Goal: Information Seeking & Learning: Check status

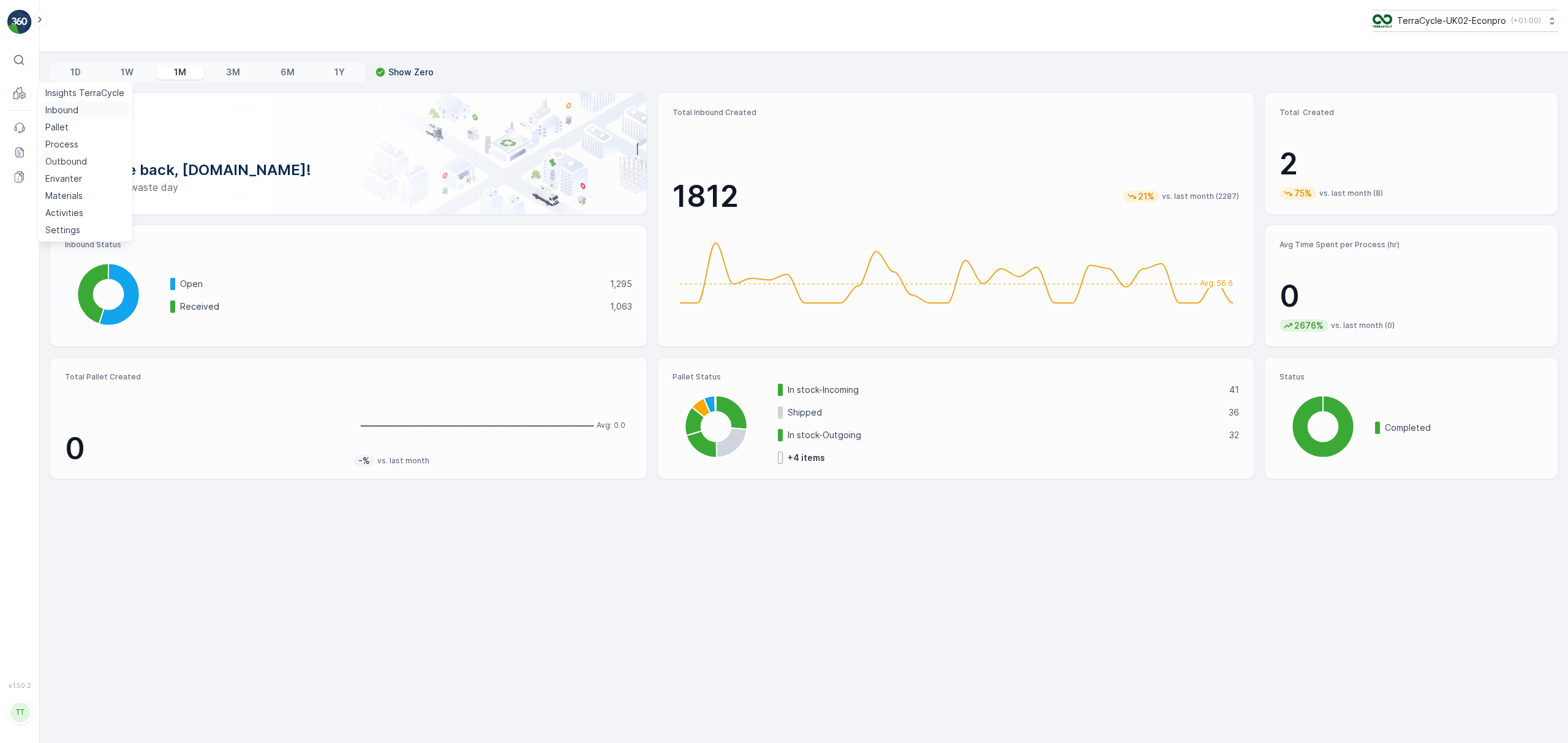
click at [60, 112] on p "Inbound" at bounding box center [62, 110] width 33 height 12
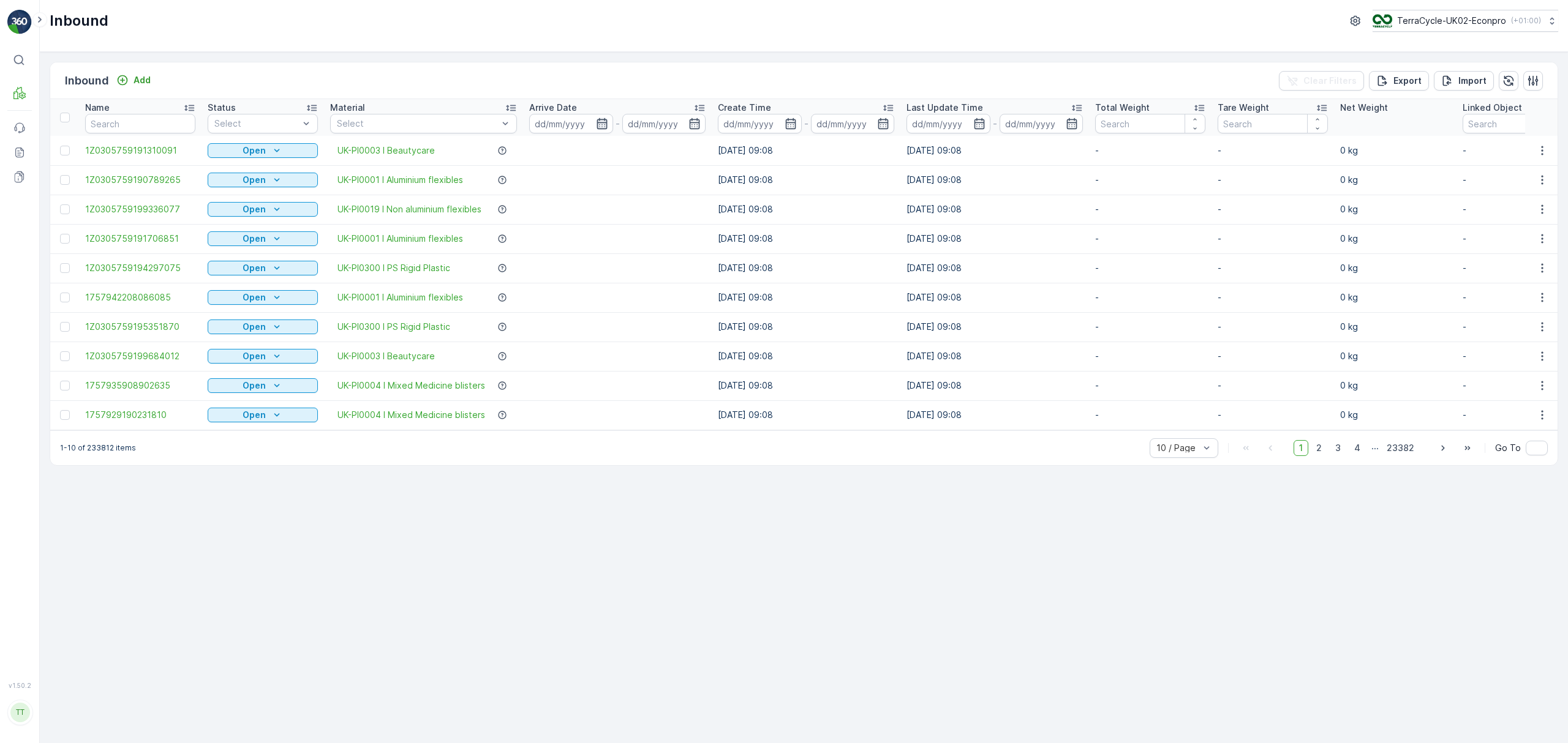
click at [604, 123] on icon "button" at bounding box center [601, 123] width 10 height 11
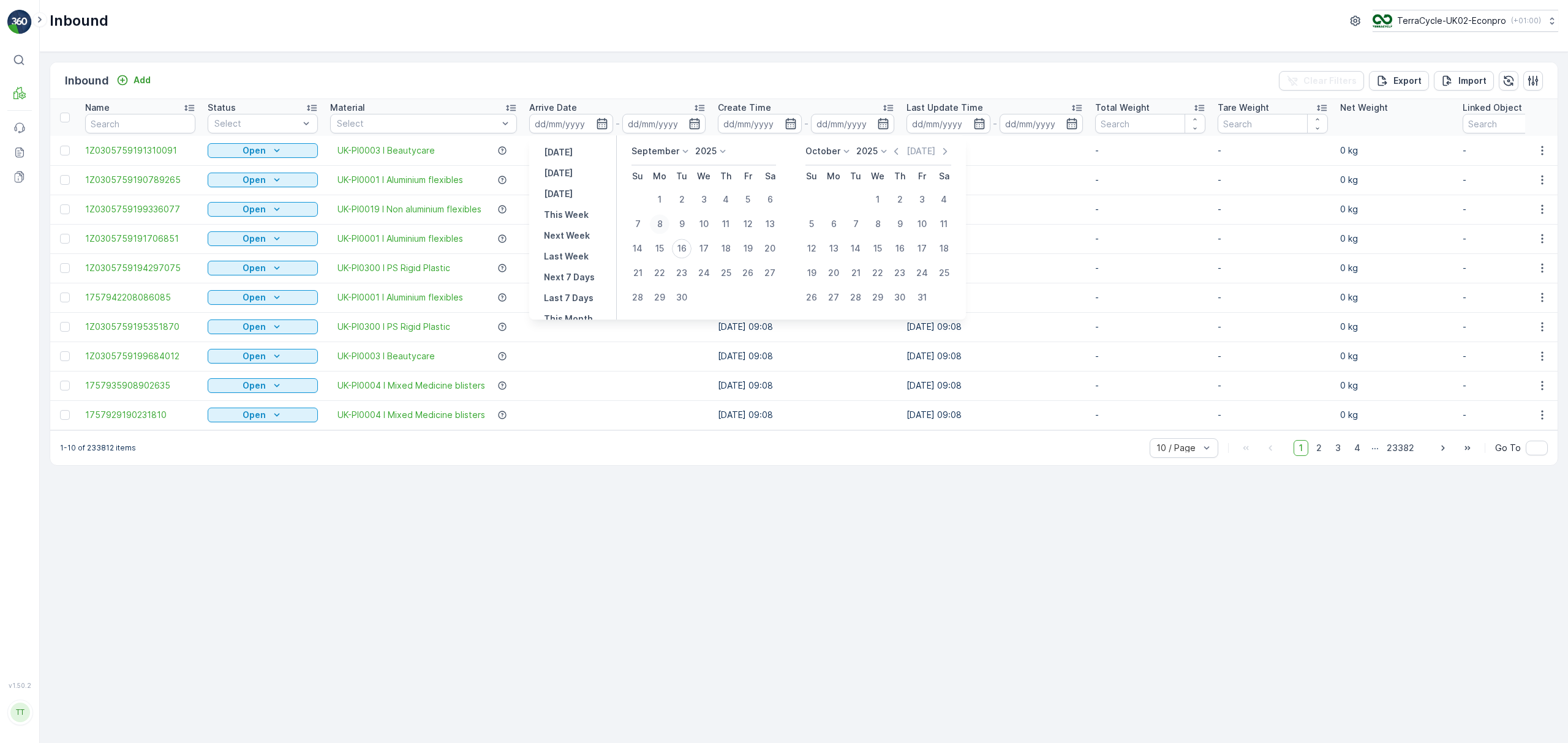
click at [662, 222] on div "8" at bounding box center [660, 224] width 19 height 19
type input "08.09.2025"
click at [664, 245] on div "15" at bounding box center [660, 248] width 19 height 19
type input "[DATE]"
click at [660, 220] on div "8" at bounding box center [660, 224] width 19 height 19
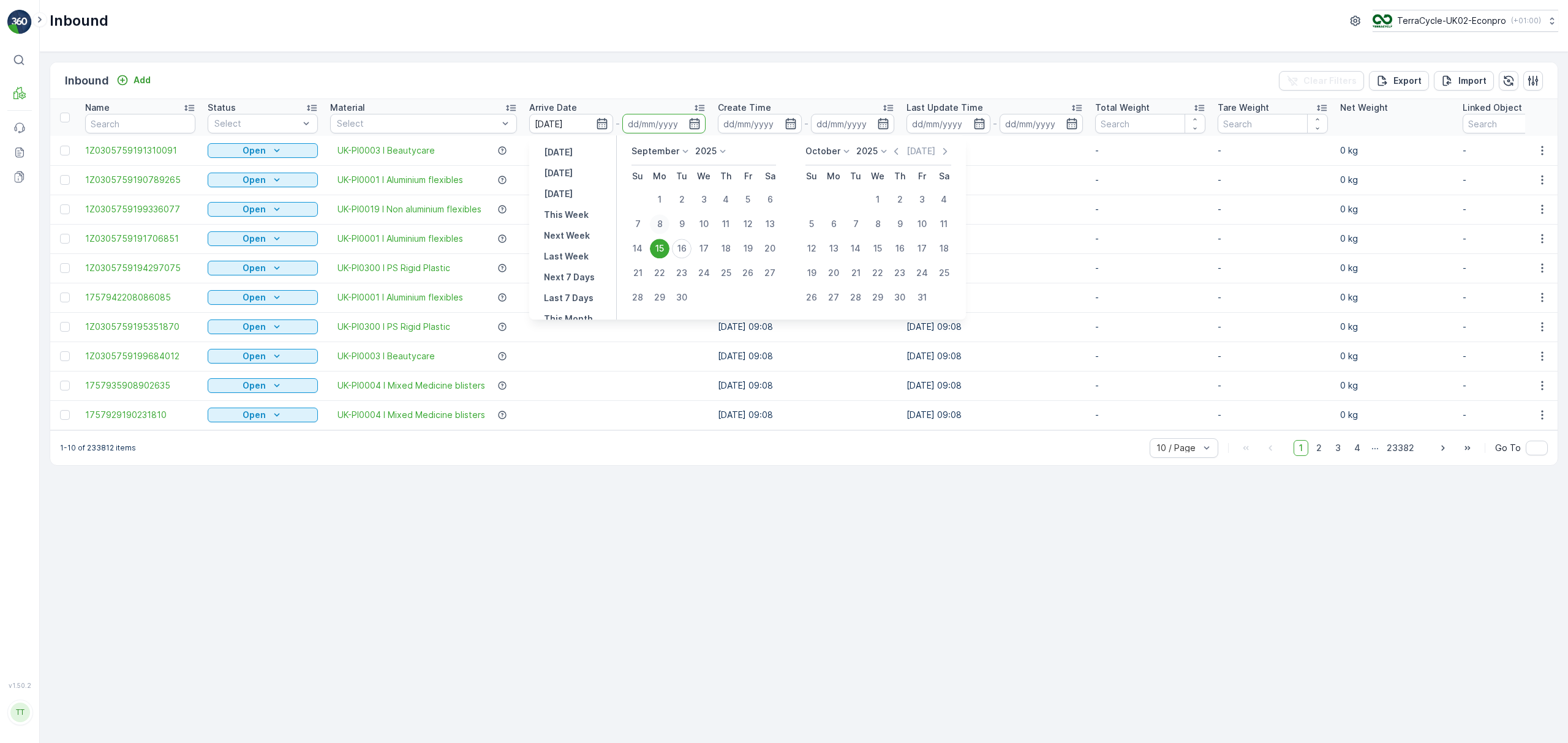
type input "08.09.2025"
click at [653, 241] on button "15" at bounding box center [660, 249] width 22 height 22
type input "[DATE]"
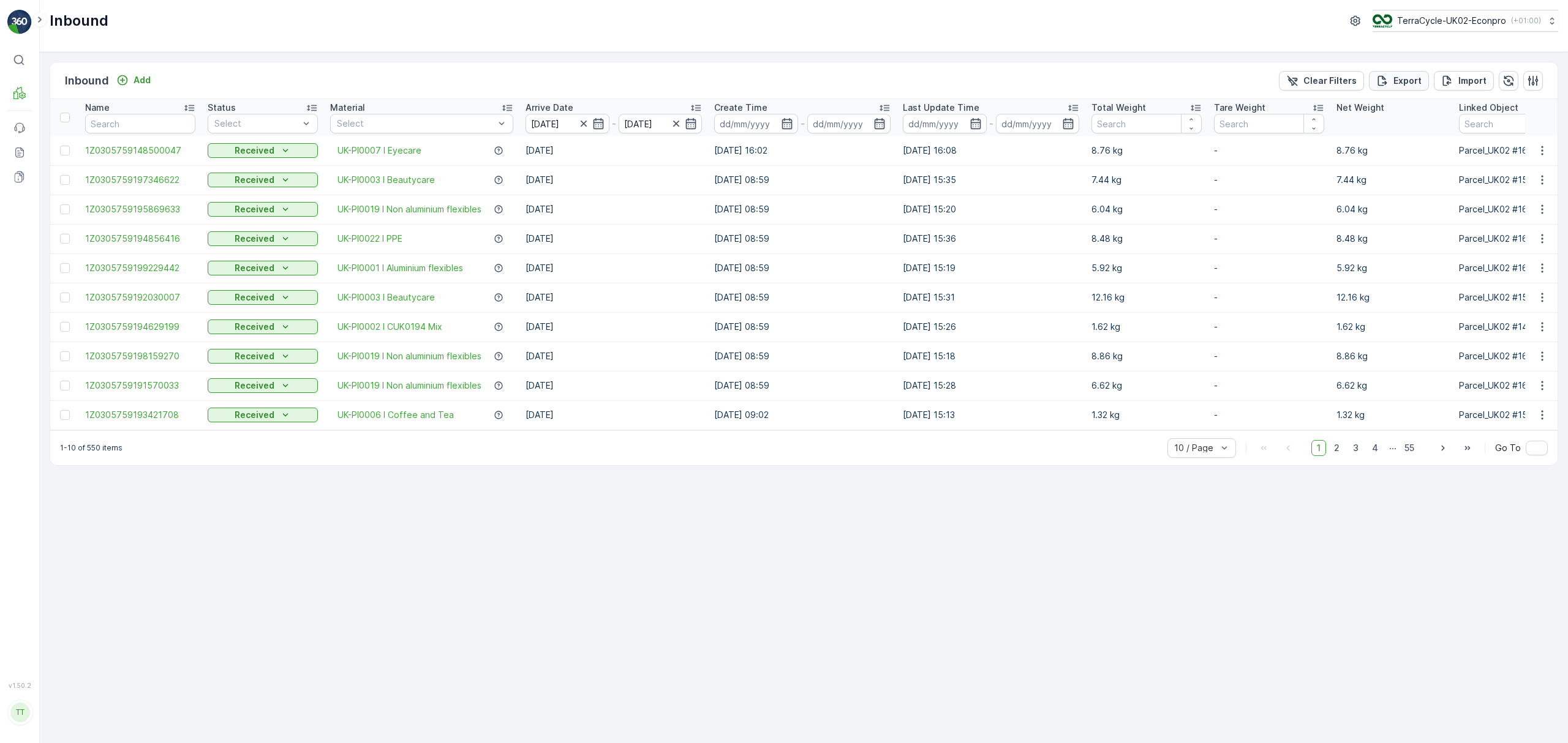
click at [1397, 86] on p "Export" at bounding box center [1407, 81] width 28 height 12
click at [26, 157] on link "Reports" at bounding box center [19, 152] width 24 height 24
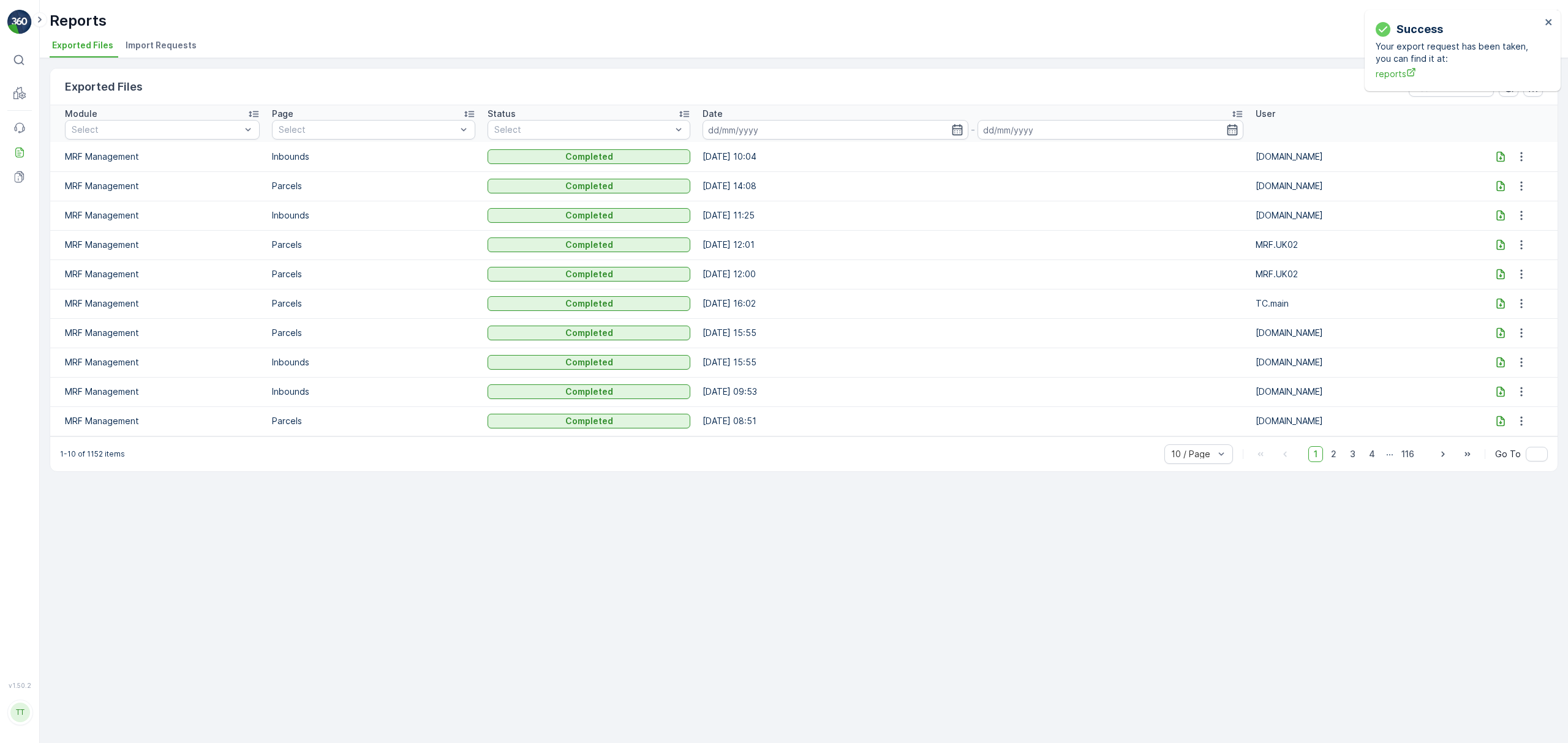
click at [1008, 185] on td "15.09.2025 14:08" at bounding box center [972, 186] width 553 height 29
click at [1500, 158] on icon at bounding box center [1501, 156] width 8 height 10
click at [1547, 23] on icon "close" at bounding box center [1549, 22] width 8 height 10
click at [1424, 11] on button "TerraCycle-UK02-Econpro ( +01:00 )" at bounding box center [1465, 21] width 187 height 22
type input "fr"
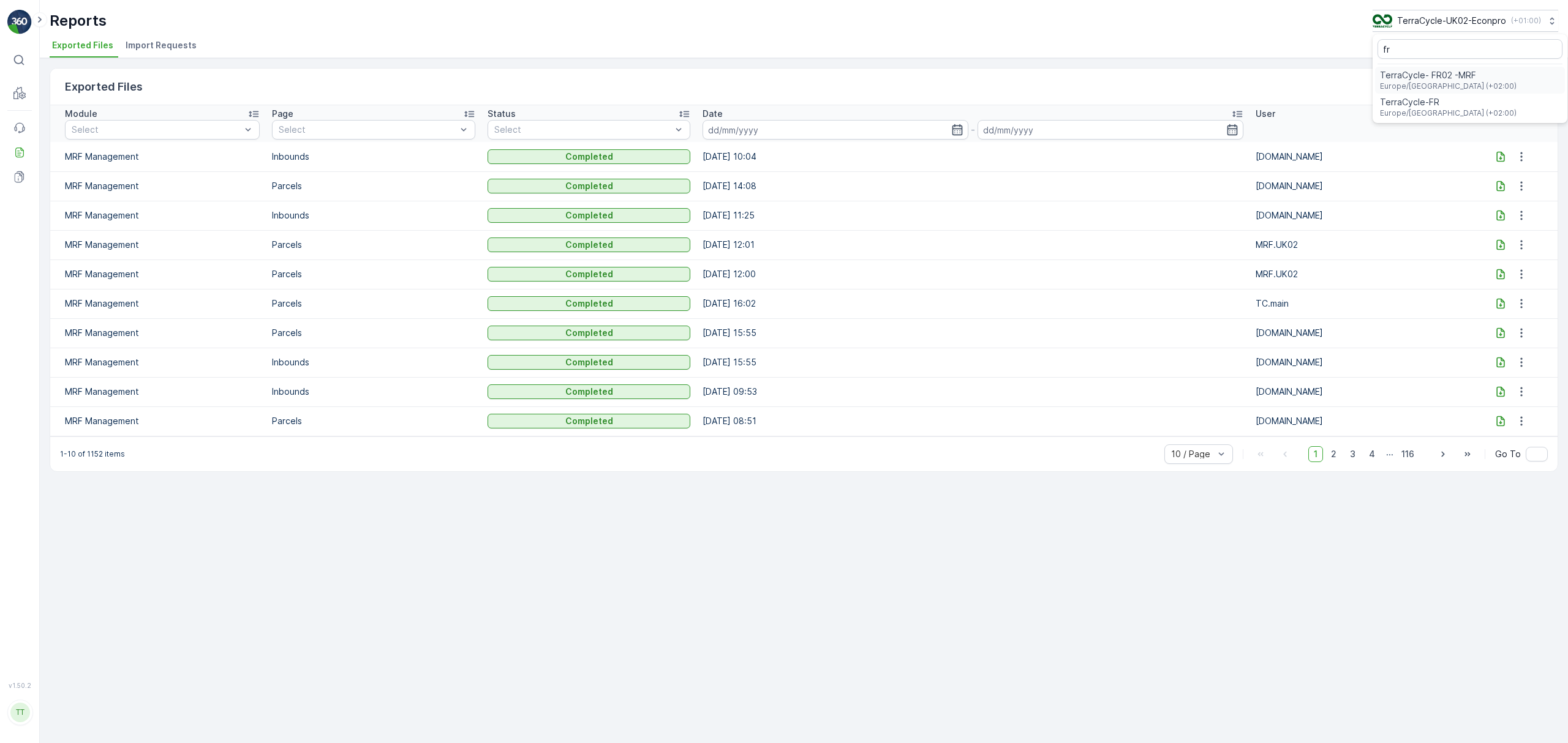
click at [1413, 81] on span "Europe/Paris (+02:00)" at bounding box center [1448, 86] width 137 height 10
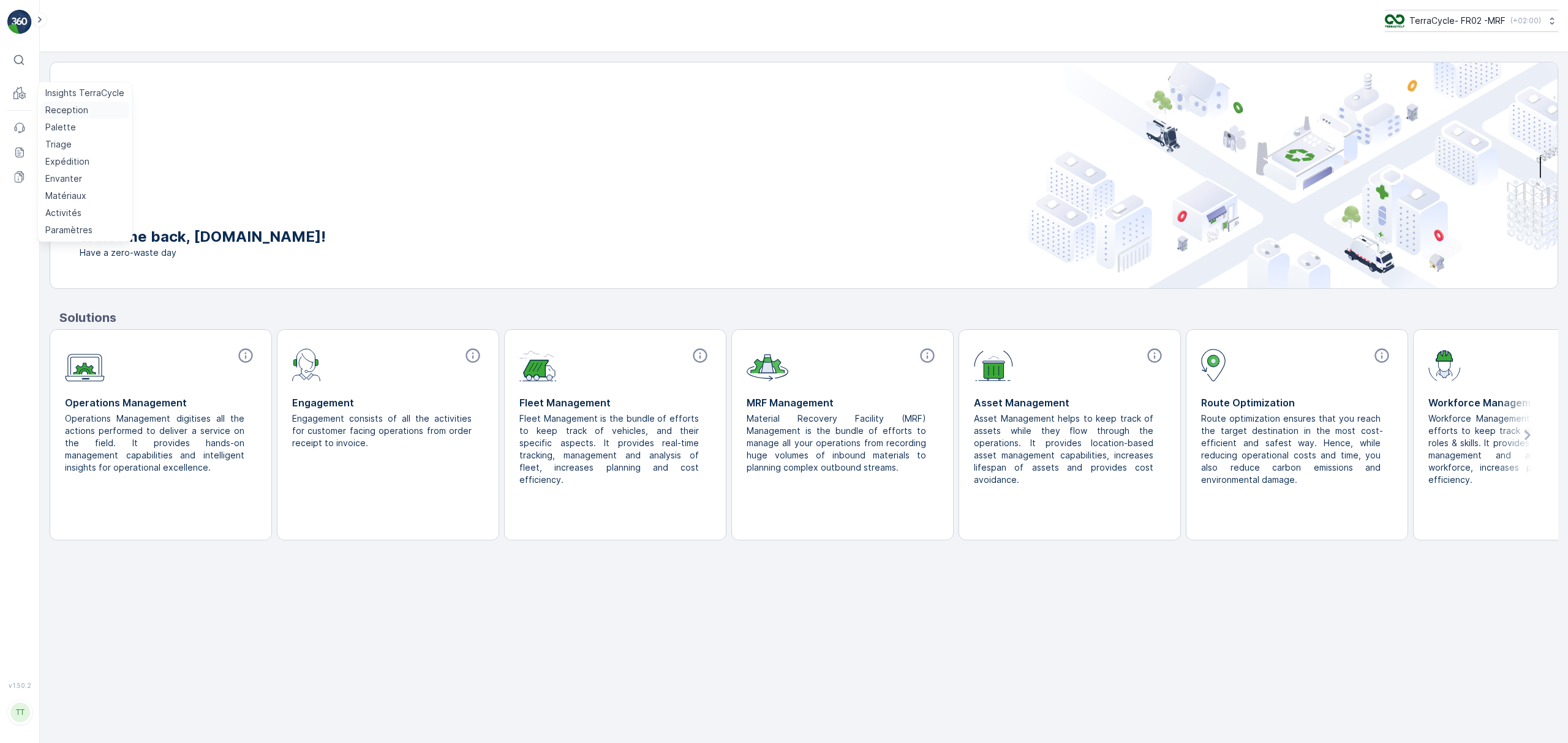
click at [57, 107] on p "Reception" at bounding box center [67, 110] width 43 height 12
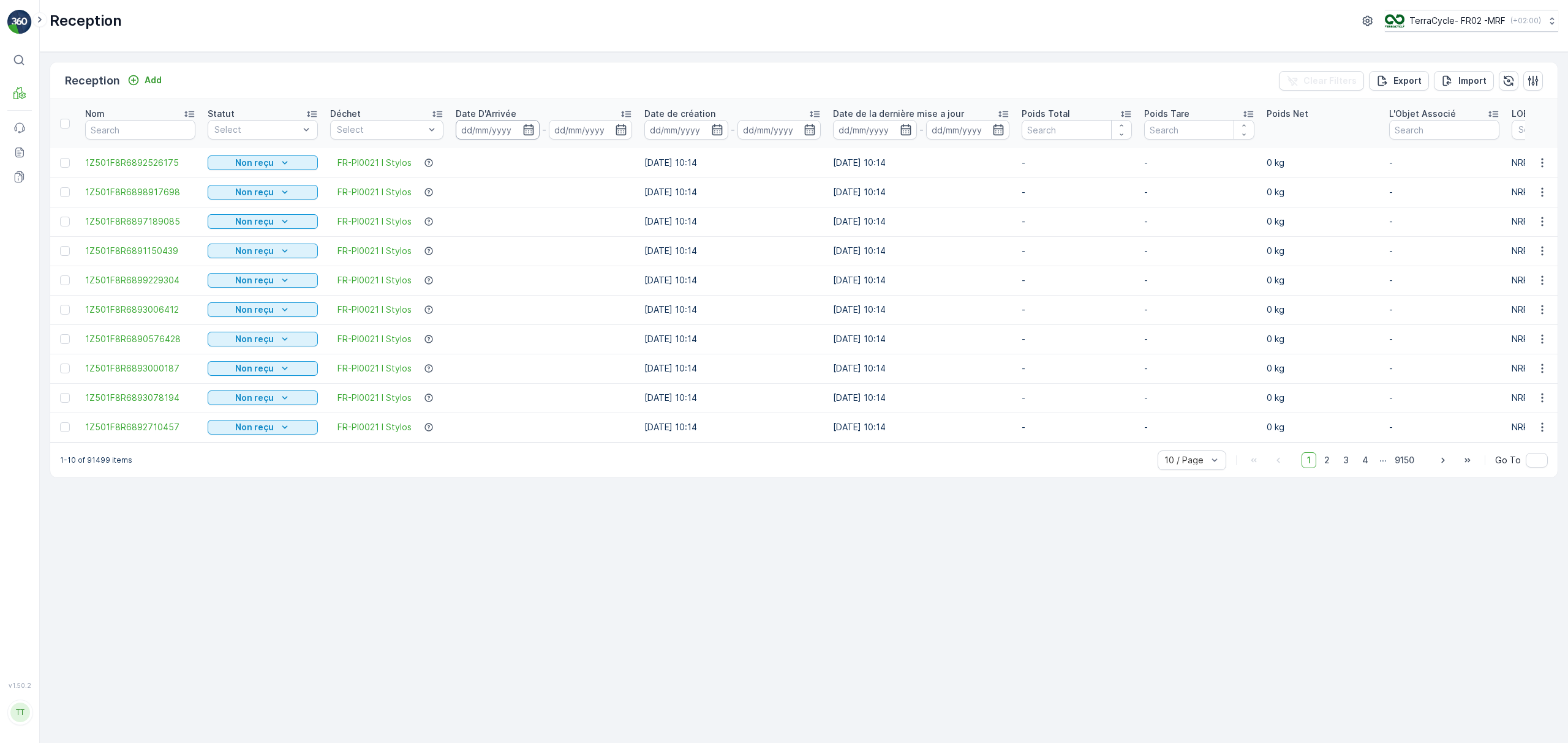
drag, startPoint x: 537, startPoint y: 130, endPoint x: 521, endPoint y: 131, distance: 16.0
click at [537, 130] on input at bounding box center [497, 130] width 84 height 19
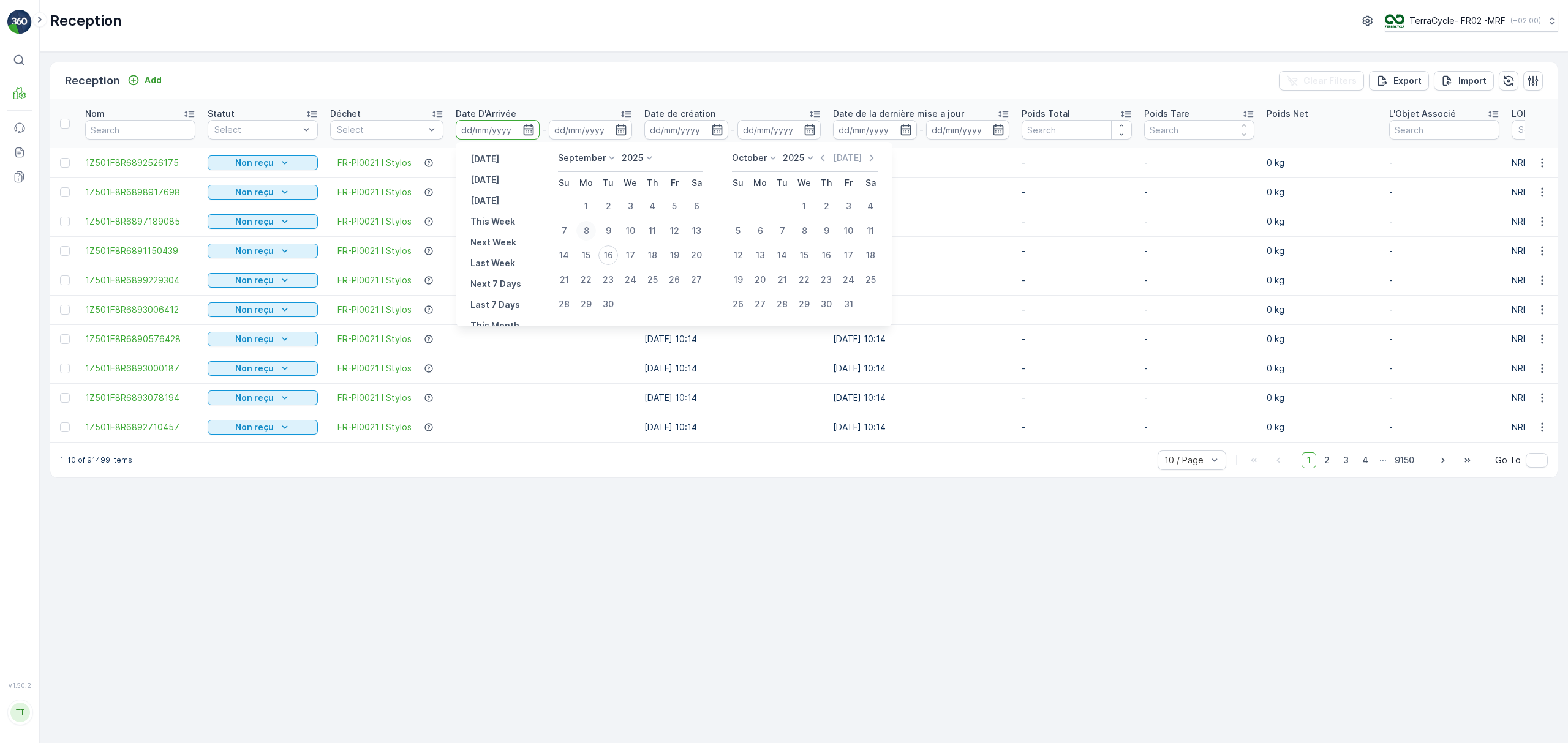
click at [589, 228] on div "8" at bounding box center [586, 231] width 19 height 19
type input "08.09.2025"
click at [585, 251] on div "15" at bounding box center [586, 255] width 19 height 19
type input "[DATE]"
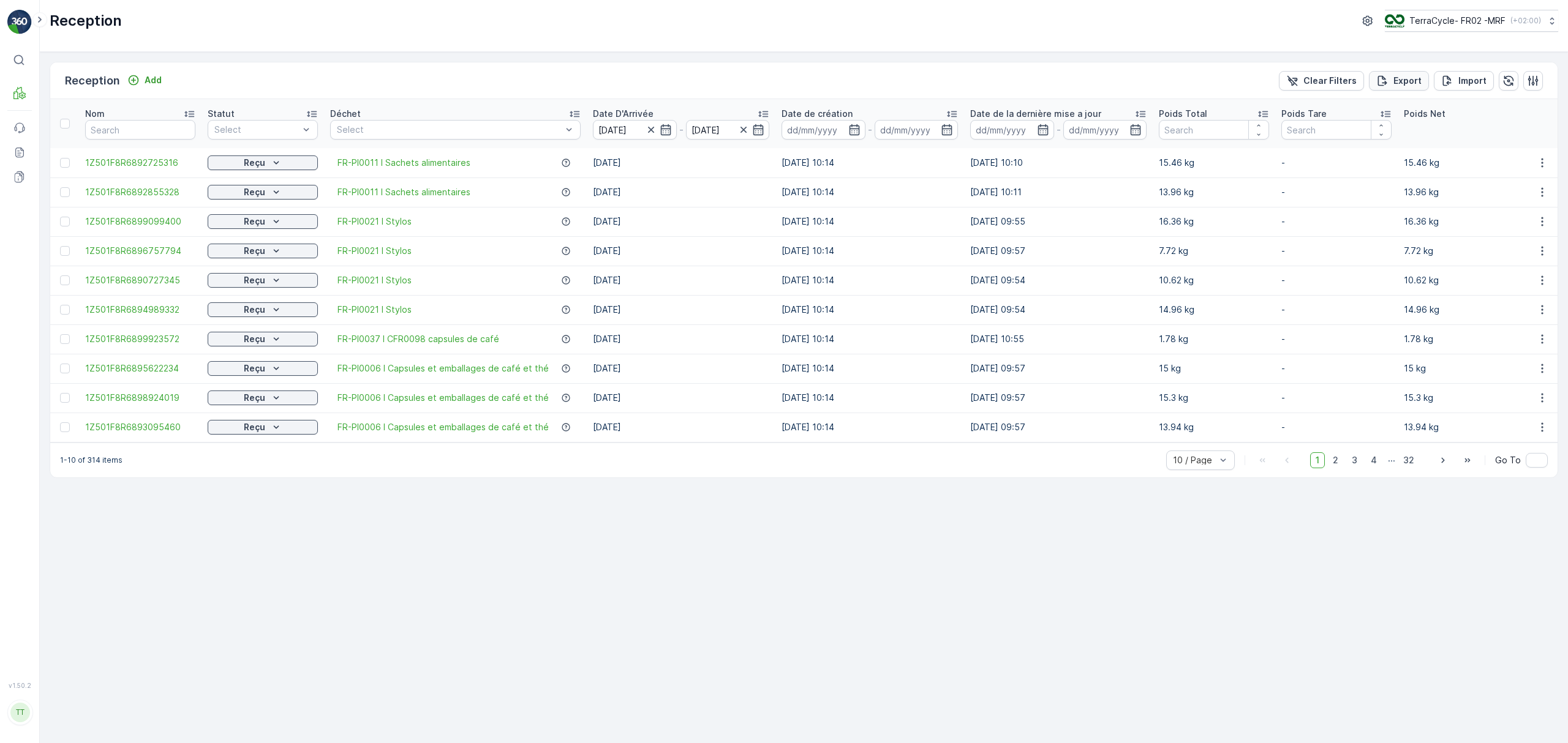
click at [1412, 81] on p "Export" at bounding box center [1407, 81] width 28 height 12
click at [19, 153] on icon at bounding box center [19, 152] width 12 height 12
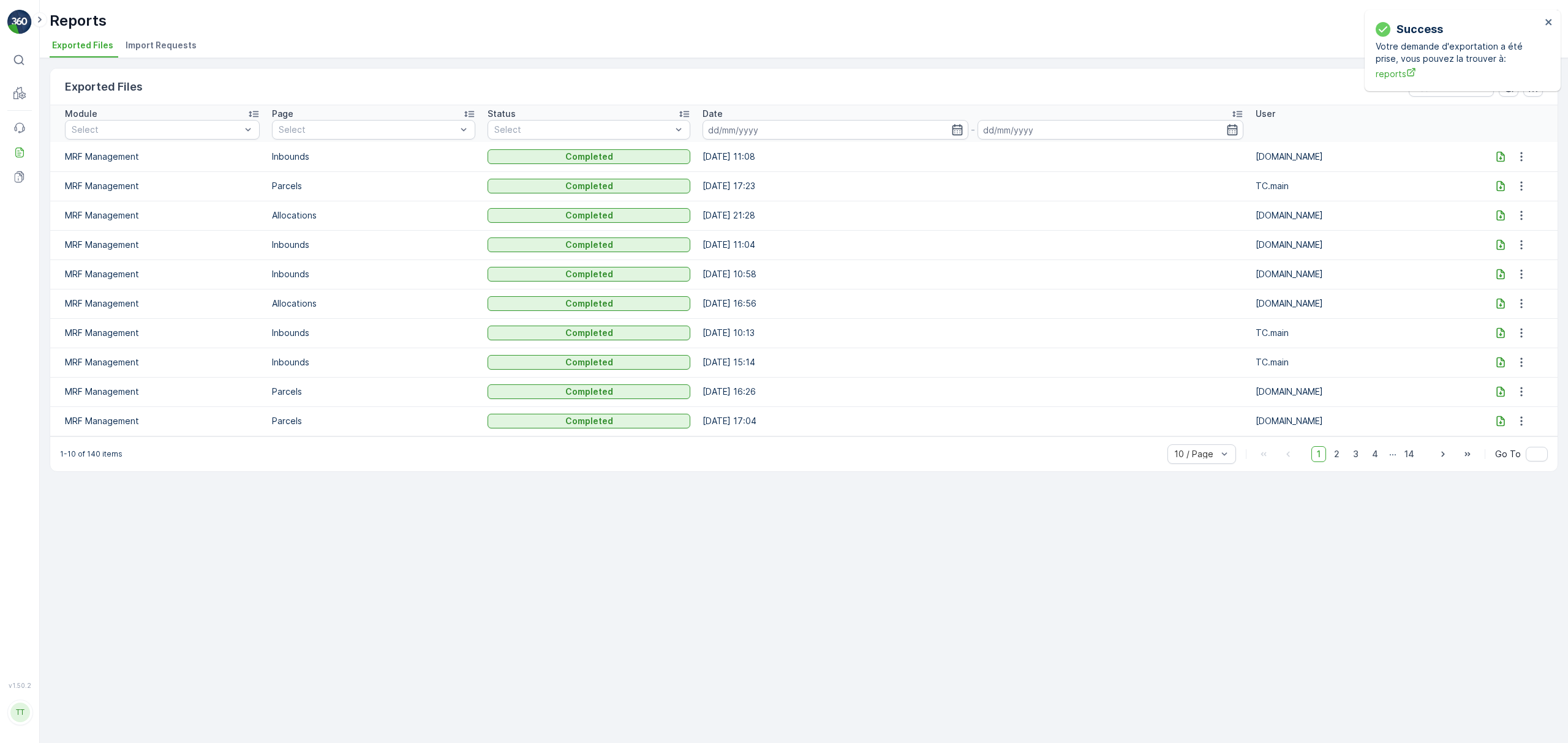
click at [1498, 155] on icon at bounding box center [1501, 157] width 12 height 12
click at [1547, 19] on icon "close" at bounding box center [1548, 21] width 6 height 6
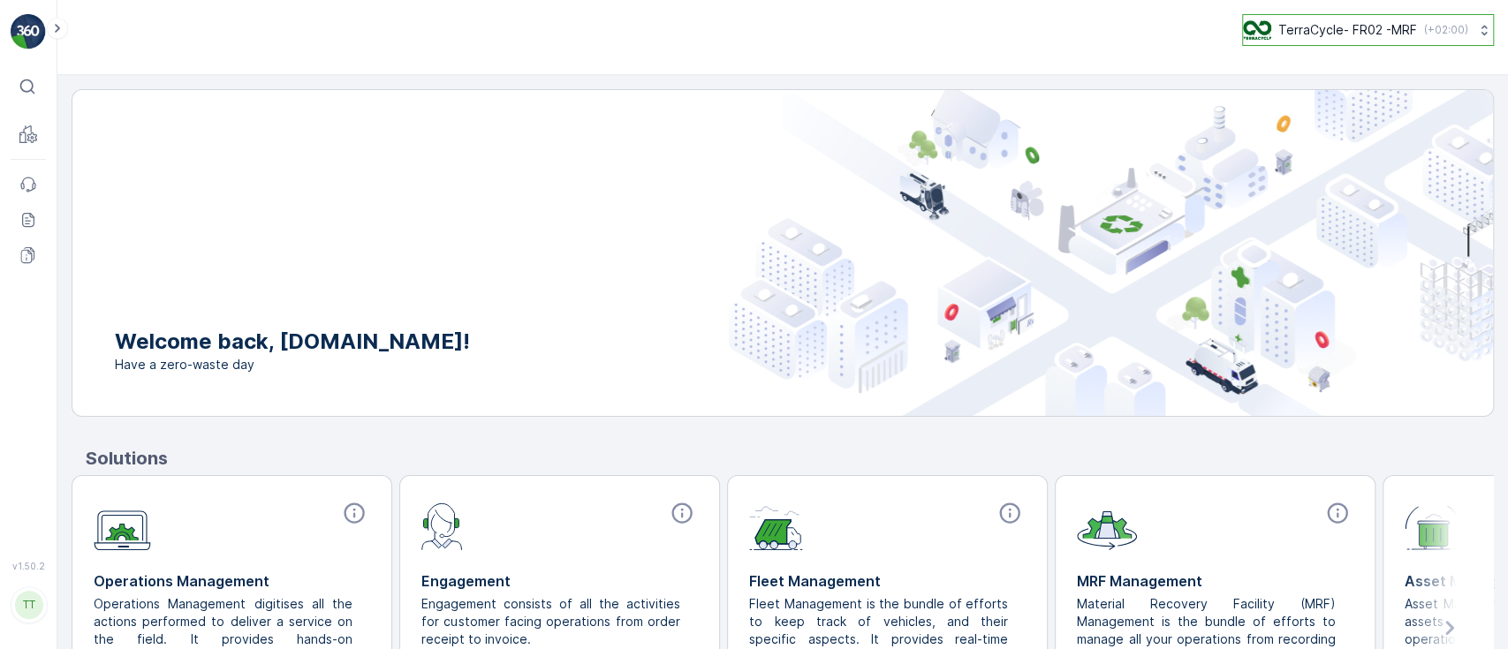
click at [1315, 34] on p "TerraCycle- FR02 -MRF" at bounding box center [1347, 30] width 139 height 18
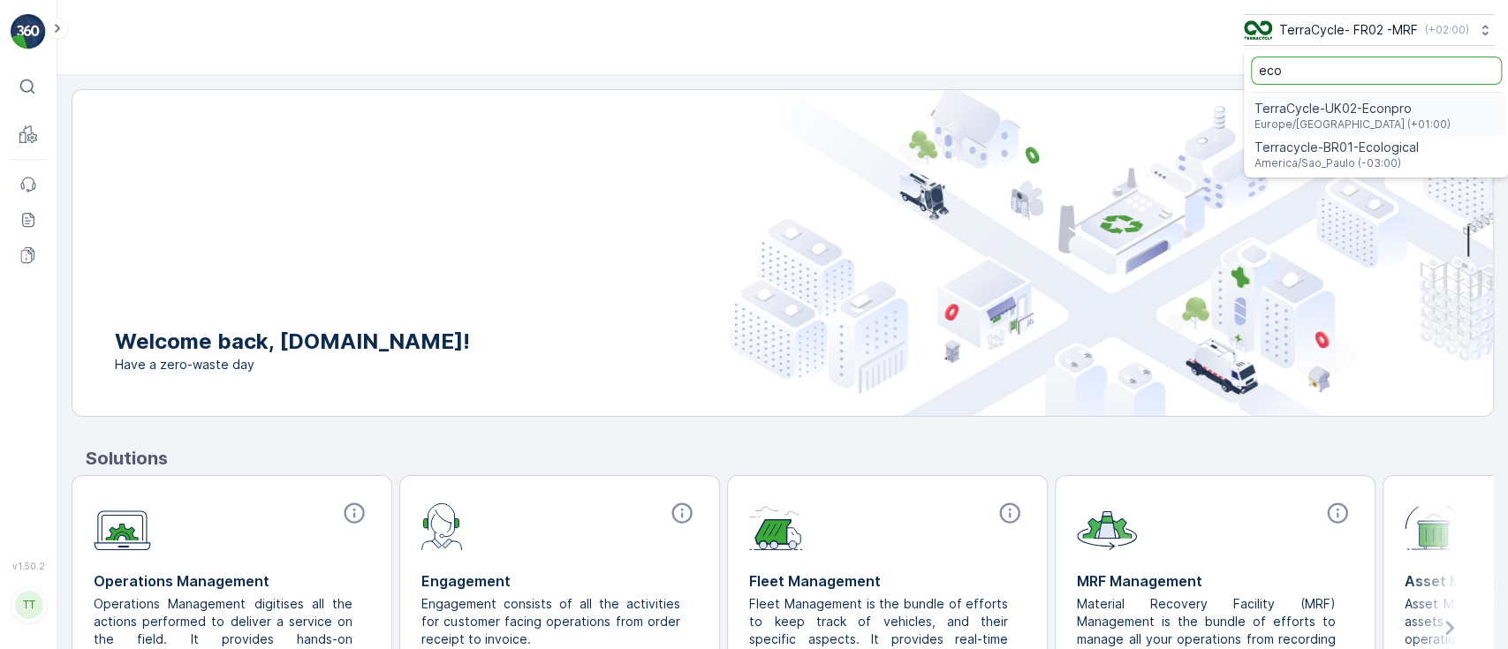
type input "eco"
click at [1340, 117] on span "Europe/[GEOGRAPHIC_DATA] (+01:00)" at bounding box center [1352, 124] width 196 height 14
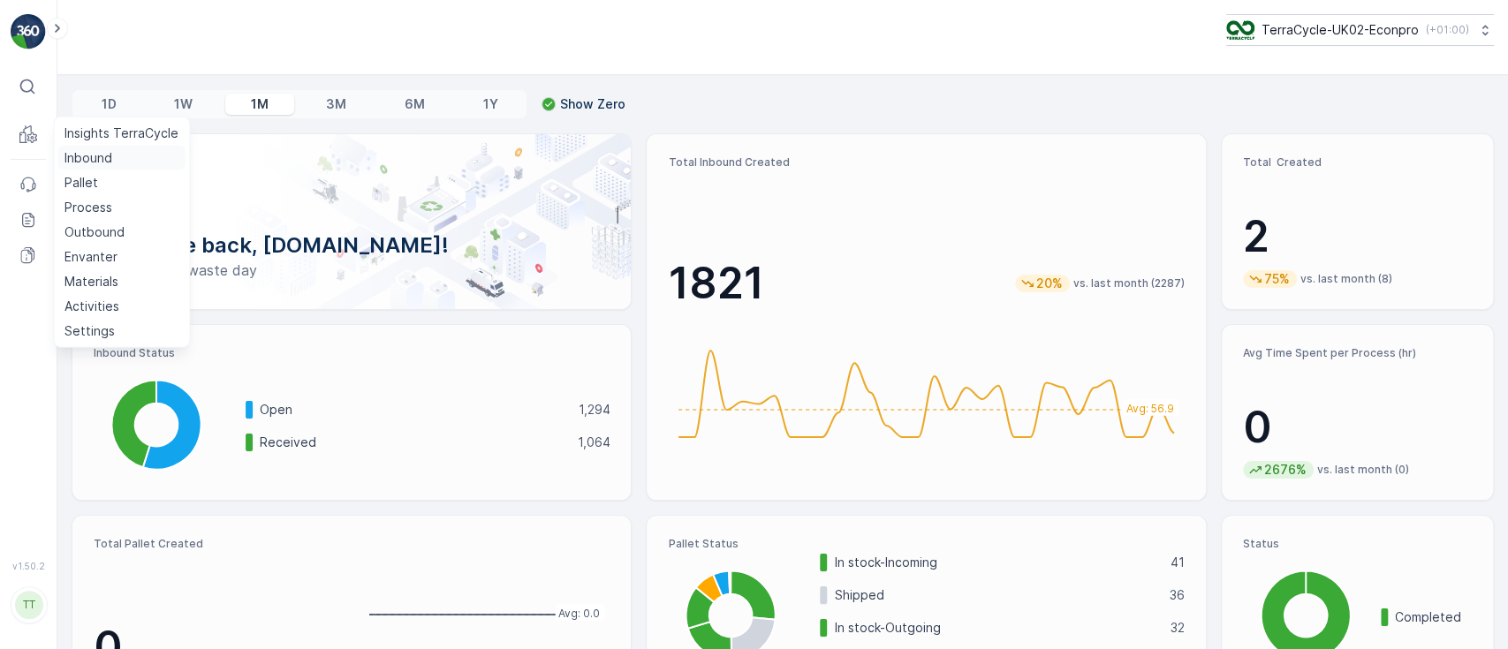
click at [72, 157] on p "Inbound" at bounding box center [88, 158] width 48 height 18
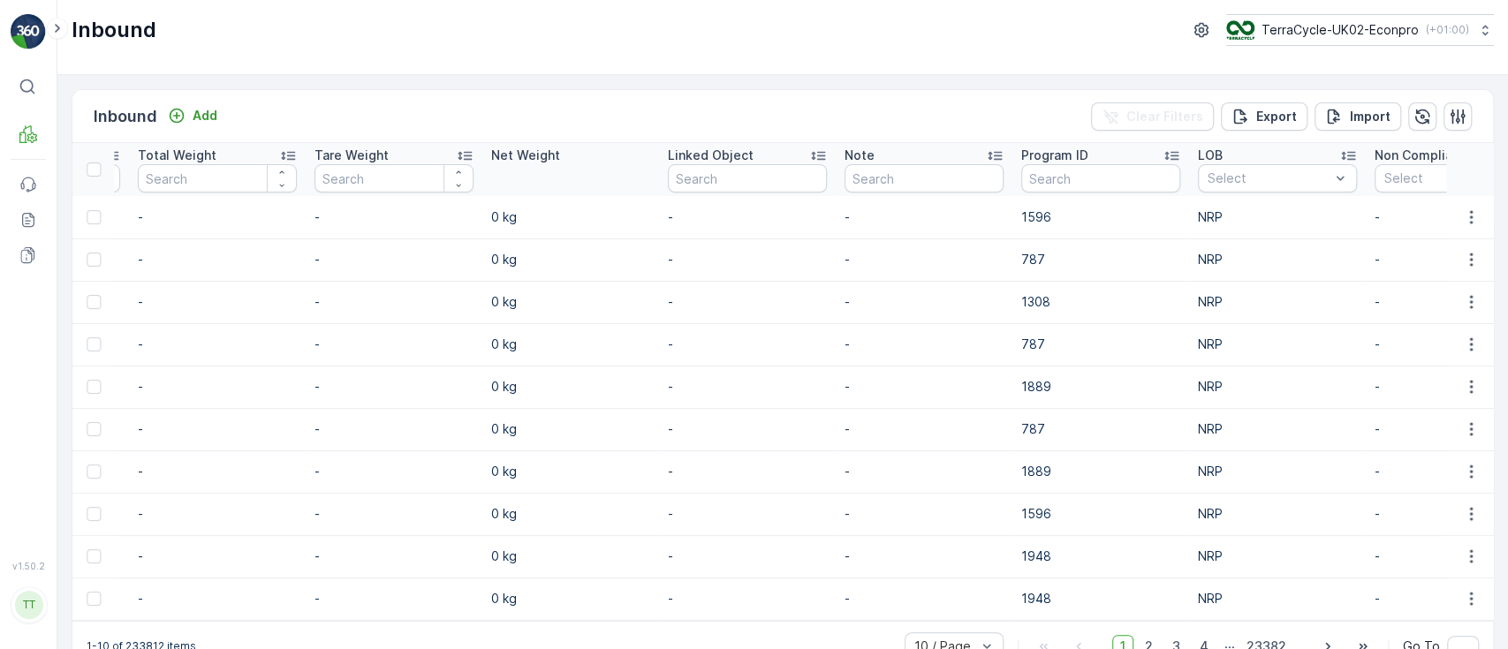
scroll to position [0, 1541]
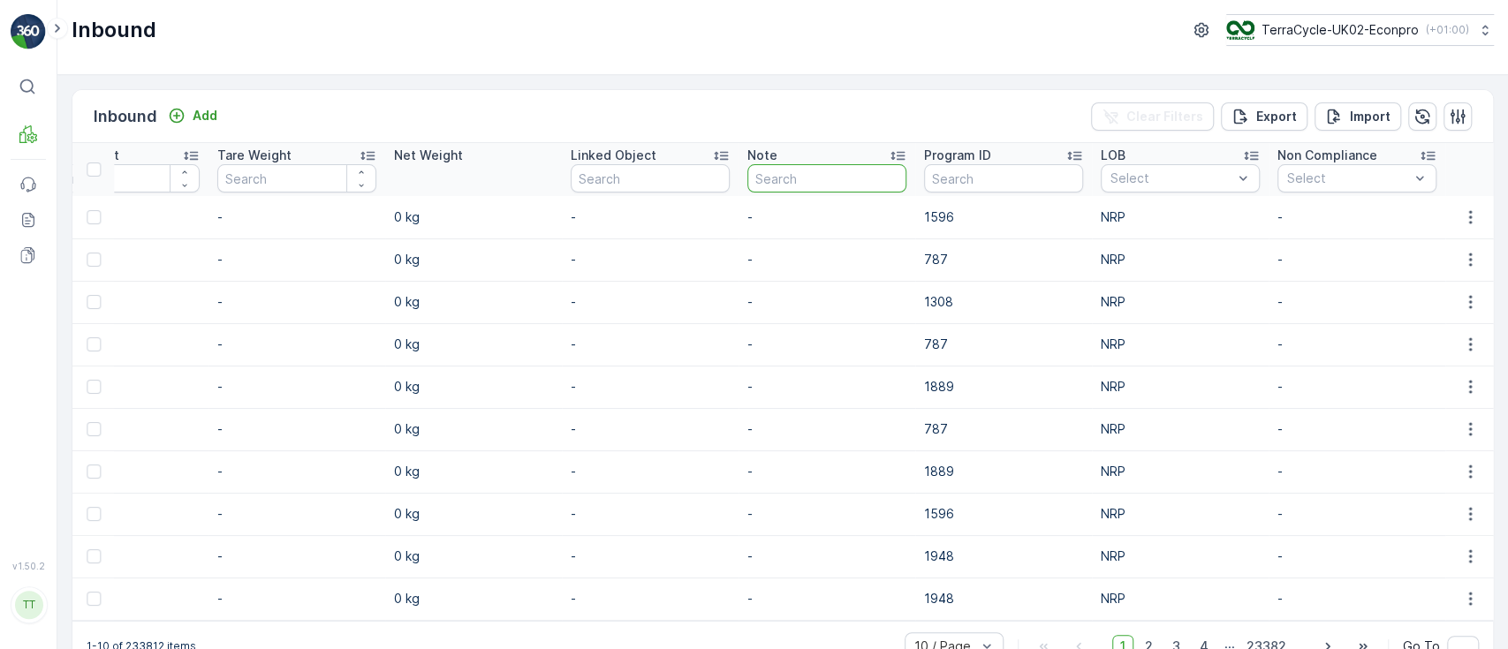
click at [809, 183] on input "text" at bounding box center [826, 178] width 159 height 28
type input "babybel"
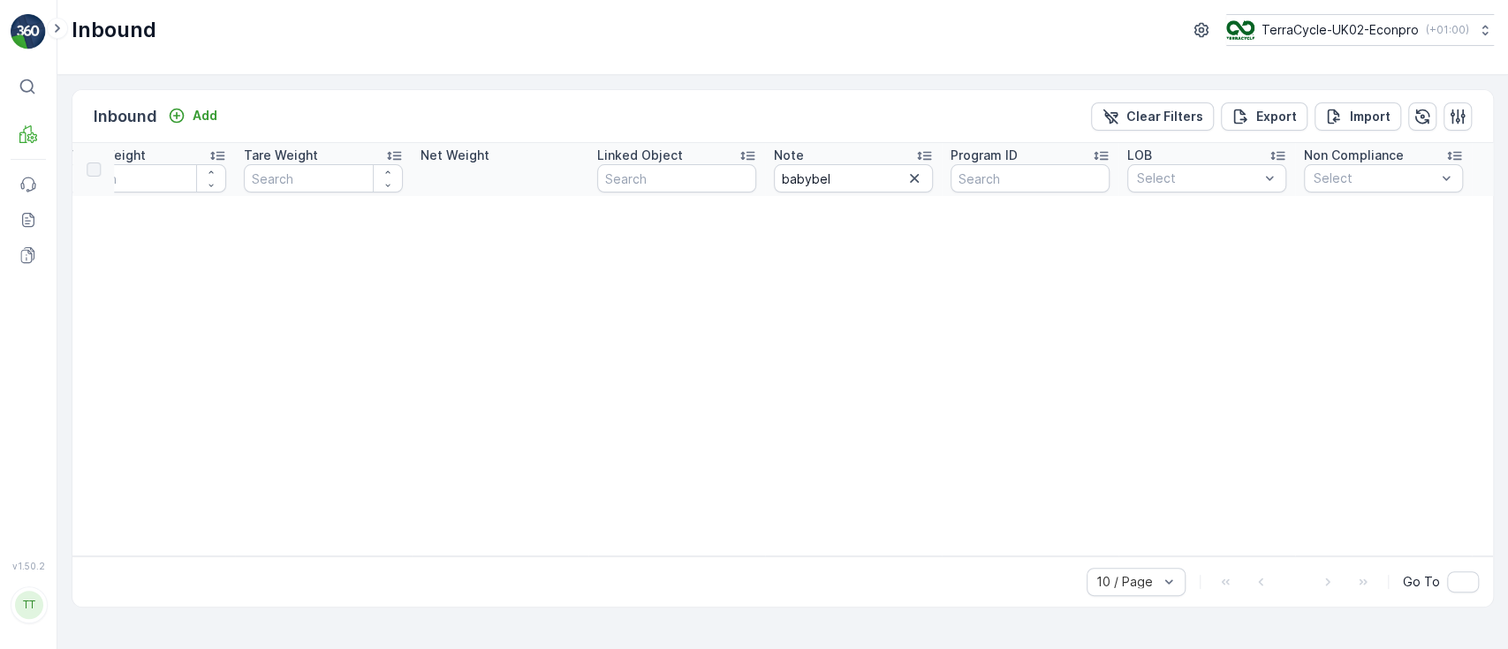
scroll to position [0, 1401]
drag, startPoint x: 841, startPoint y: 173, endPoint x: 774, endPoint y: 173, distance: 67.1
click at [753, 179] on tr "Name Status Select Material Select Arrive Date - Create Time - Last Update Time…" at bounding box center [83, 169] width 2822 height 53
type input "baby"
click at [915, 172] on icon "button" at bounding box center [915, 179] width 18 height 18
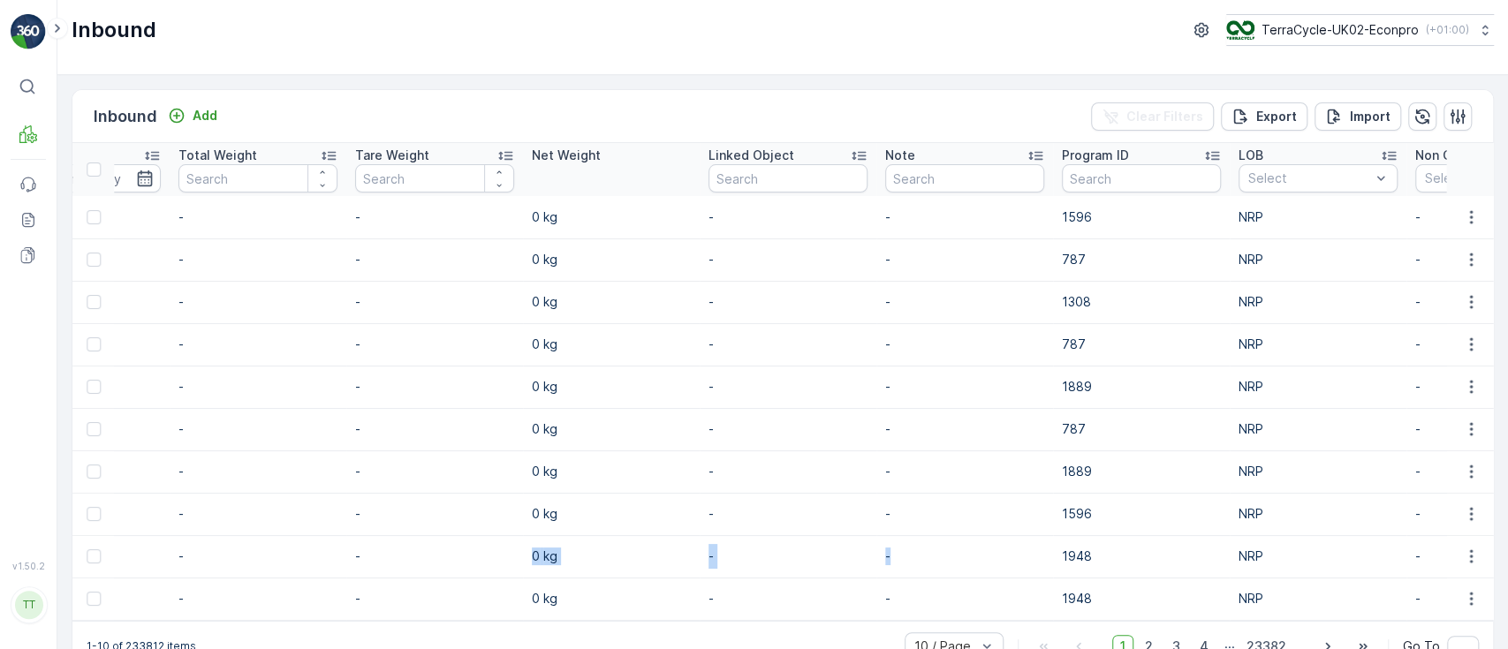
click at [403, 545] on tr "1757935908902635 Open UK-PI0004 I Mixed Medicine blisters [DATE] 09:08 [DATE] 0…" at bounding box center [151, 556] width 2959 height 42
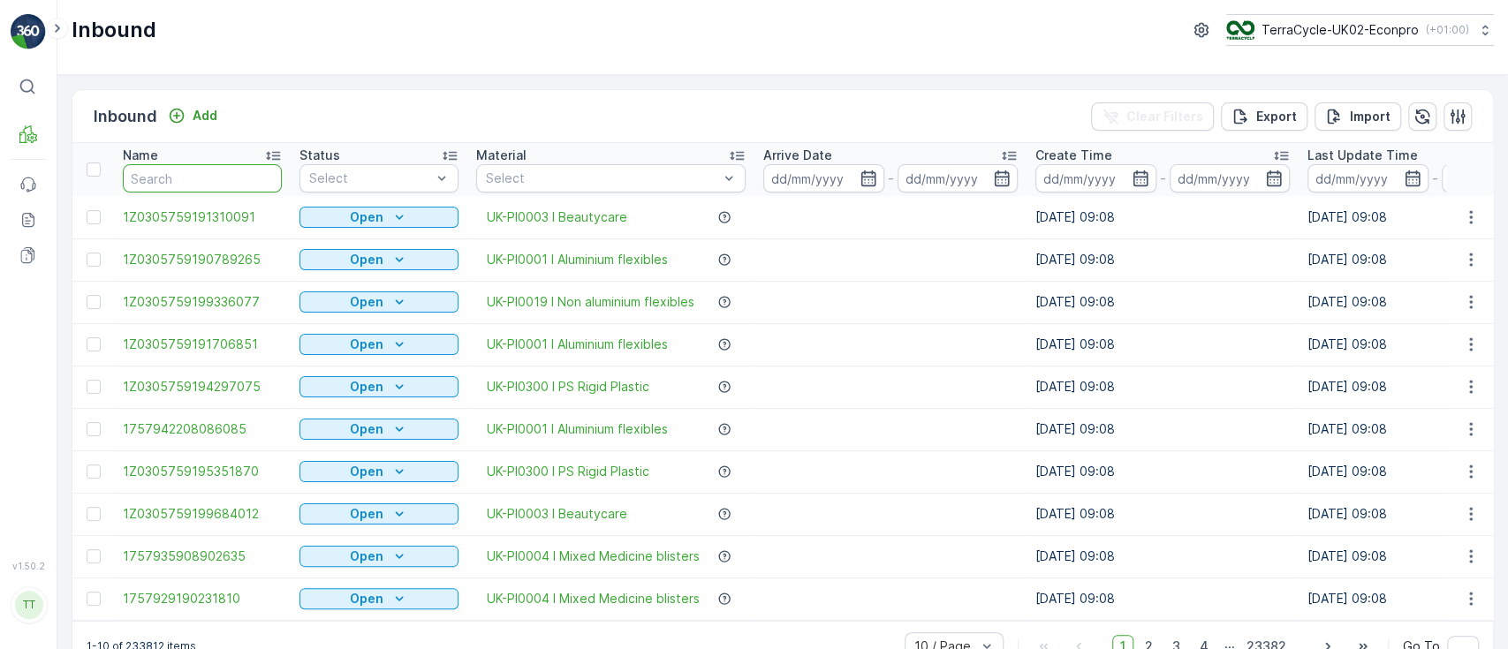
click at [200, 182] on input "text" at bounding box center [202, 178] width 159 height 28
type input "149554"
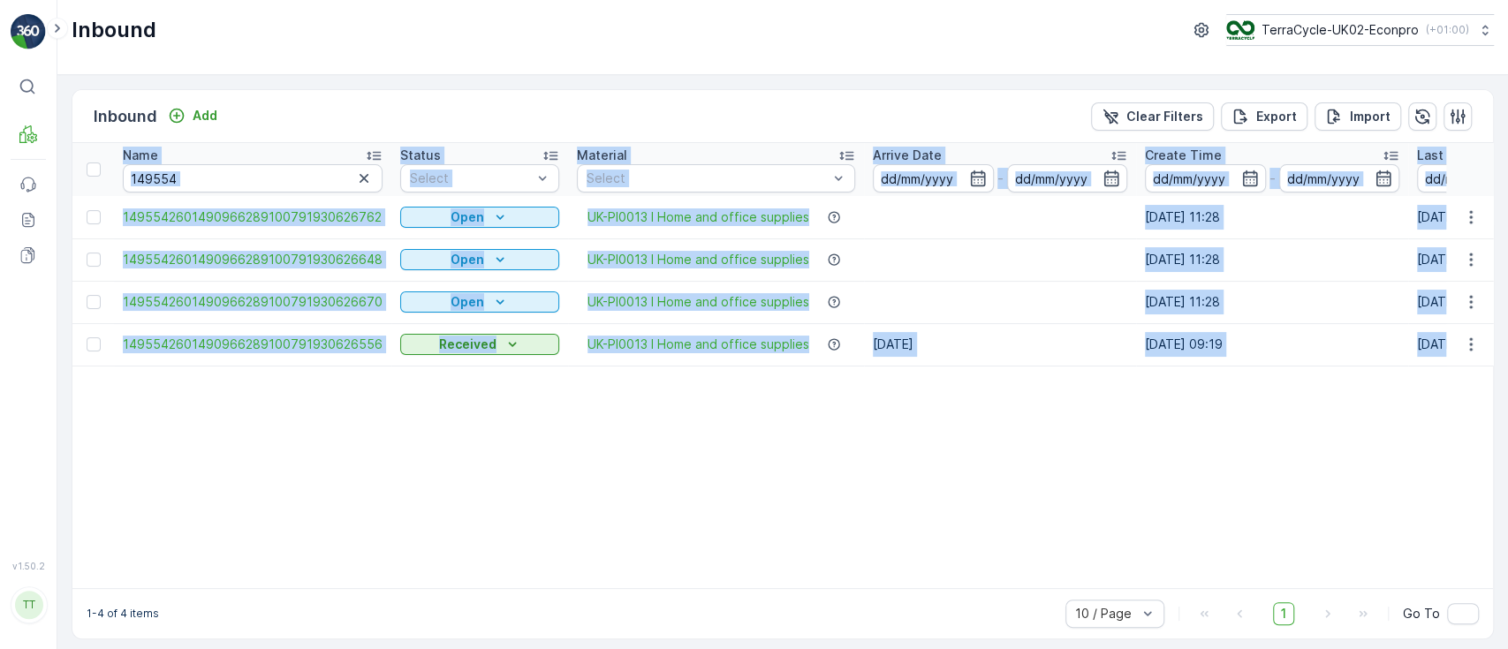
drag, startPoint x: 458, startPoint y: 586, endPoint x: 603, endPoint y: 589, distance: 144.9
click at [603, 588] on div "Name 149554 Status Select Material Select Arrive Date - Create Time - Last Upda…" at bounding box center [782, 365] width 1420 height 445
drag, startPoint x: 600, startPoint y: 596, endPoint x: 802, endPoint y: 596, distance: 202.3
click at [802, 596] on div "1-4 of 4 items 10 / Page 1 Go To" at bounding box center [782, 613] width 1420 height 50
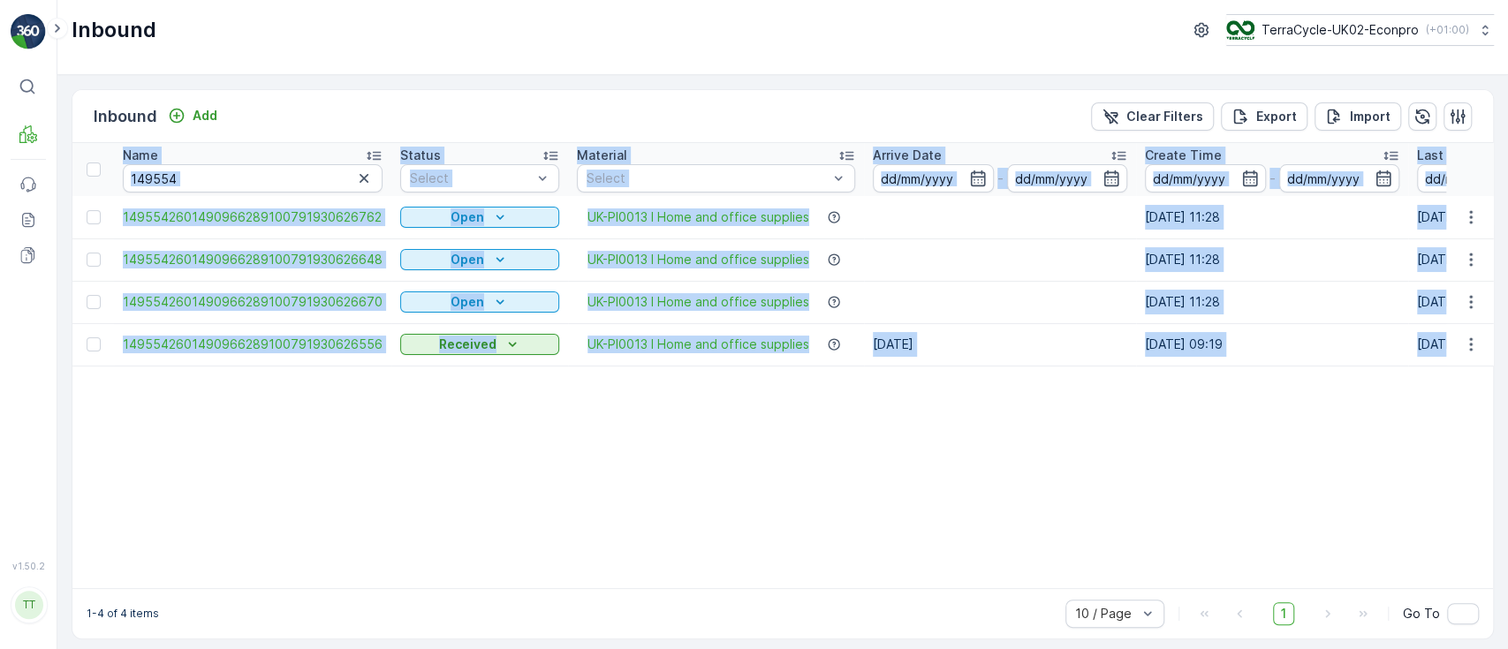
drag, startPoint x: 506, startPoint y: 596, endPoint x: 589, endPoint y: 596, distance: 83.0
click at [589, 596] on div "1-4 of 4 items 10 / Page 1 Go To" at bounding box center [782, 613] width 1420 height 50
